Goal: Task Accomplishment & Management: Complete application form

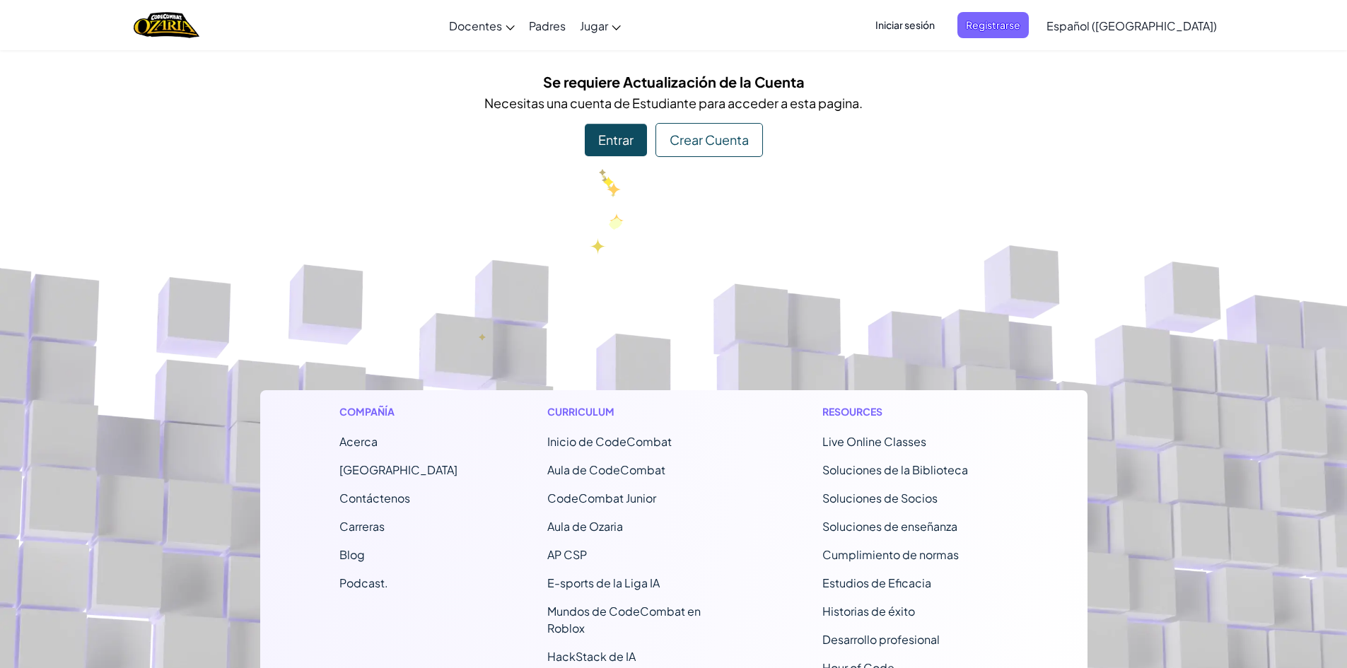
click at [597, 153] on div "Entrar" at bounding box center [616, 140] width 62 height 33
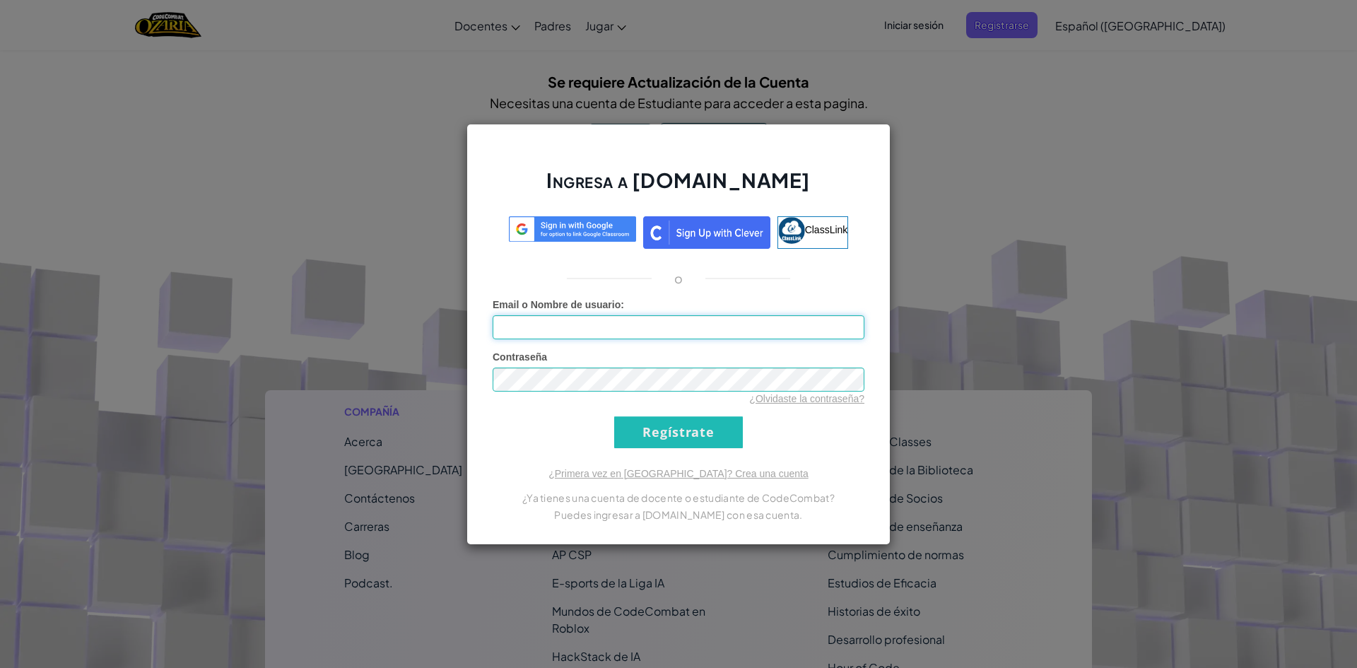
type input "[EMAIL_ADDRESS][DOMAIN_NAME]"
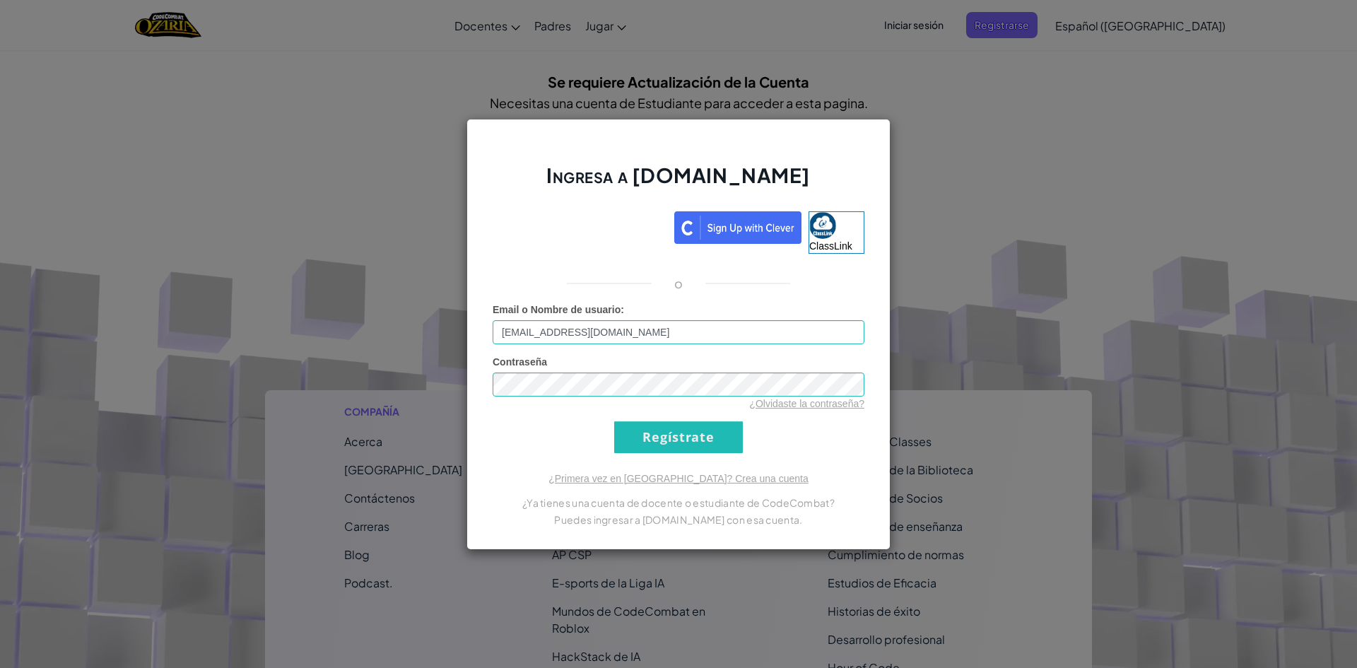
click at [652, 433] on input "Regístrate" at bounding box center [678, 437] width 129 height 32
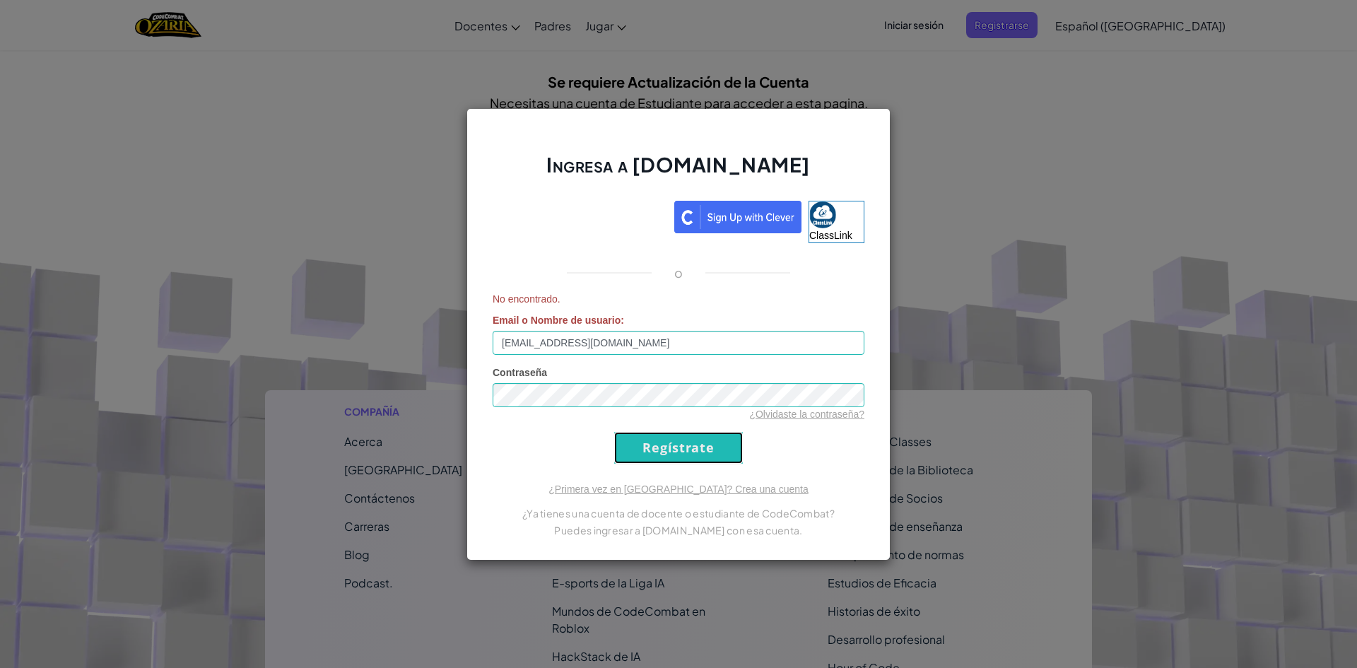
click at [651, 447] on input "Regístrate" at bounding box center [678, 448] width 129 height 32
click at [978, 248] on div "Ingresa a [DOMAIN_NAME] ClassLink o No encontrado. Email o Nombre de usuario : …" at bounding box center [678, 334] width 1357 height 668
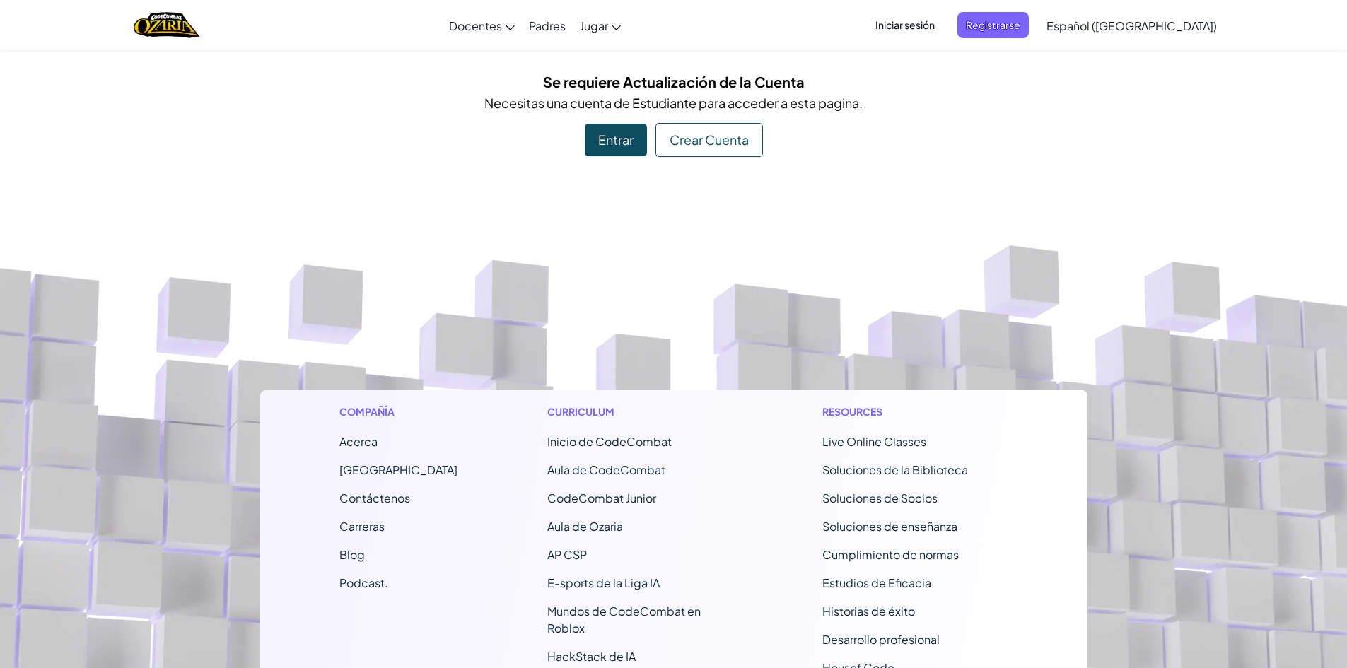
click at [596, 142] on div "Entrar" at bounding box center [616, 140] width 62 height 33
